Goal: Task Accomplishment & Management: Complete application form

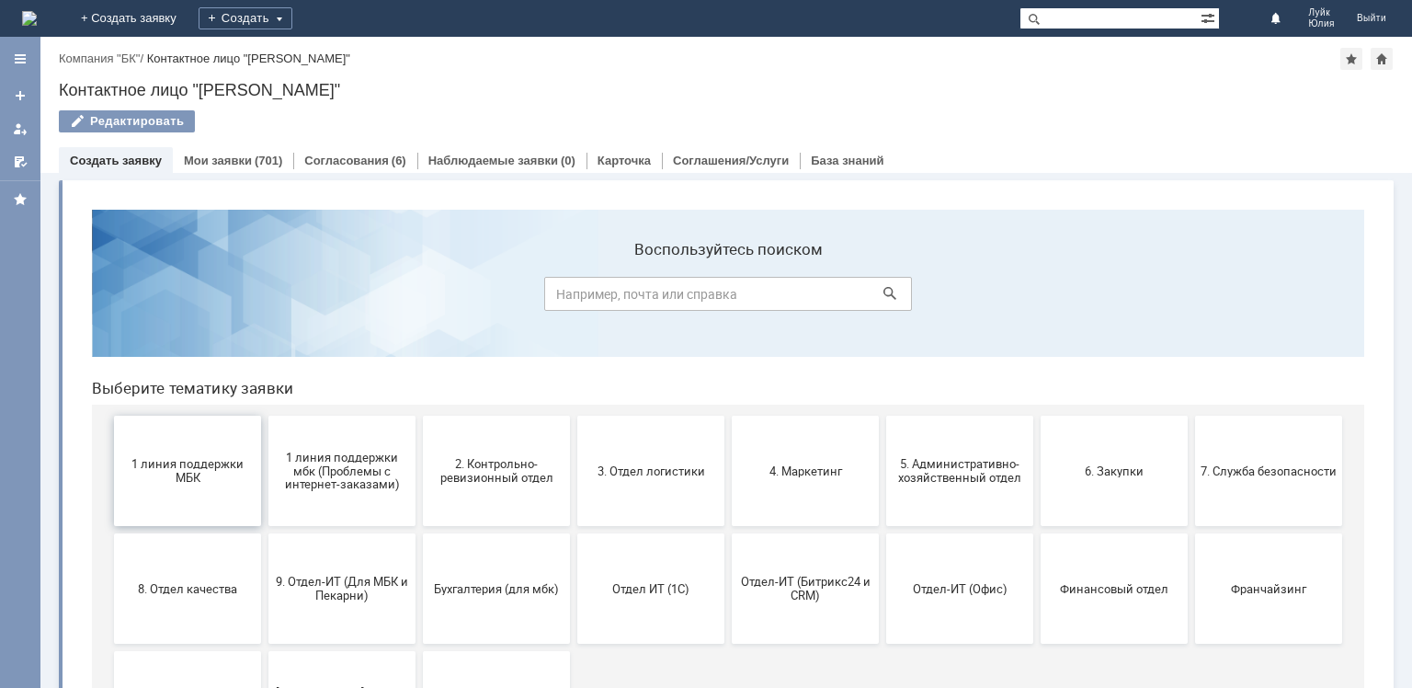
click at [222, 500] on button "1 линия поддержки МБК" at bounding box center [187, 471] width 147 height 110
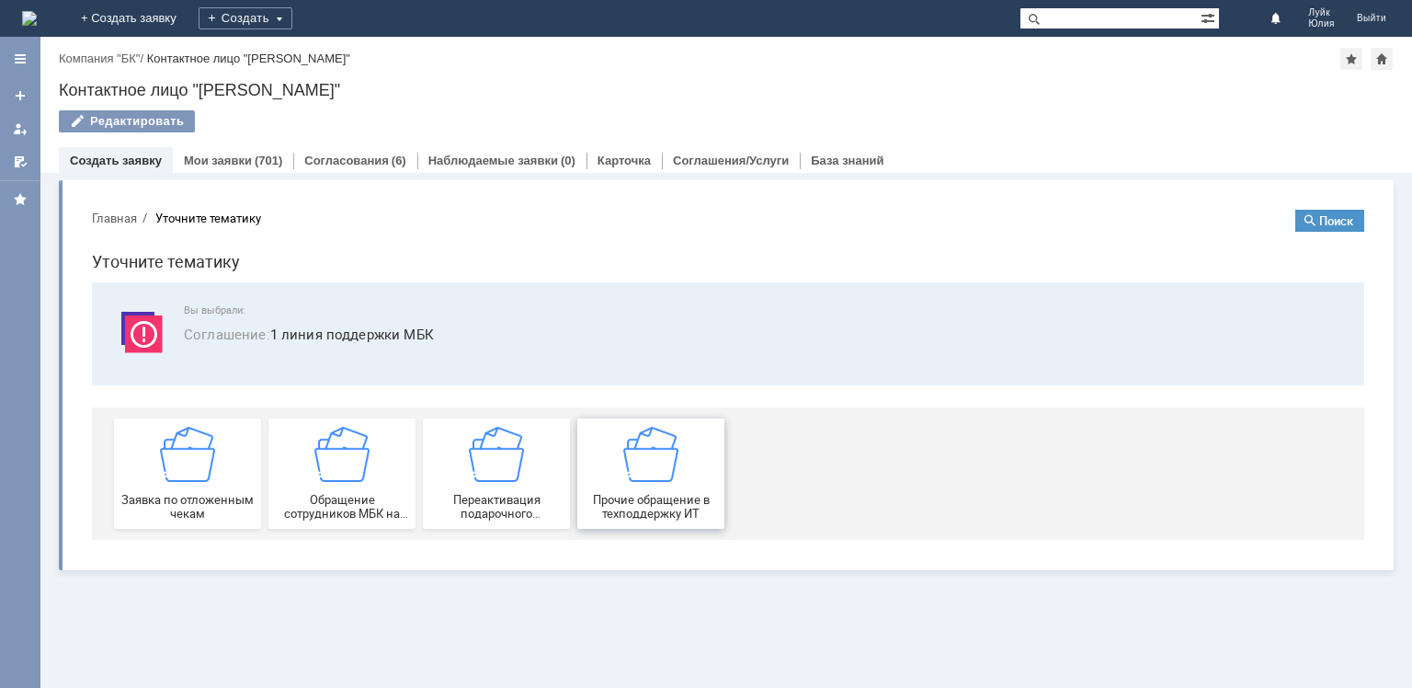
click at [650, 472] on img at bounding box center [650, 454] width 55 height 55
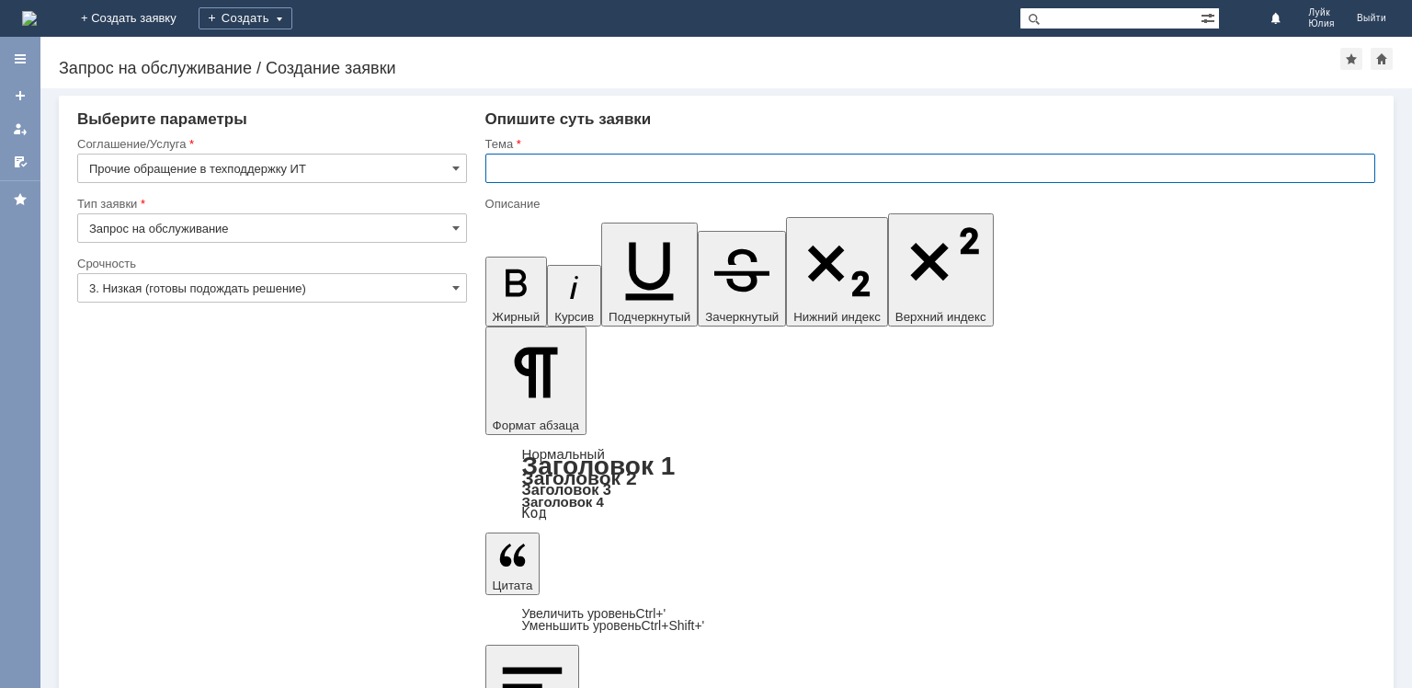
click at [513, 167] on input "text" at bounding box center [930, 168] width 890 height 29
paste input "Шашова Виктория Романовна"
type input "заявка на вход в 1С во все МБК Ижевска Шашова Виктория Романовна и персональный…"
